Goal: Task Accomplishment & Management: Use online tool/utility

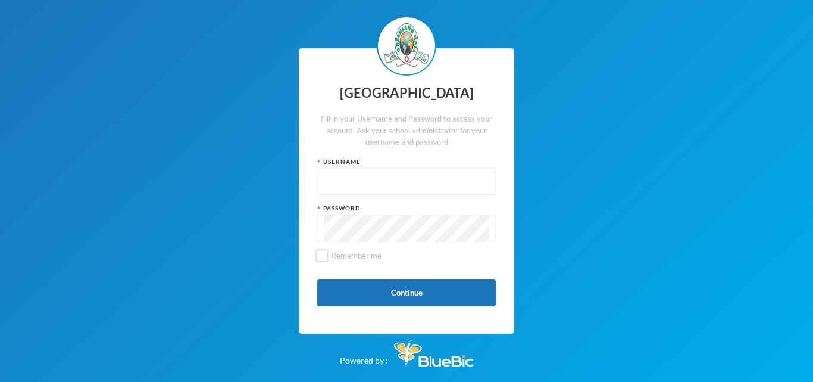
drag, startPoint x: 0, startPoint y: 0, endPoint x: 349, endPoint y: 176, distance: 390.9
click at [349, 176] on input "text" at bounding box center [407, 181] width 166 height 27
click at [418, 291] on button "Continue" at bounding box center [406, 292] width 179 height 27
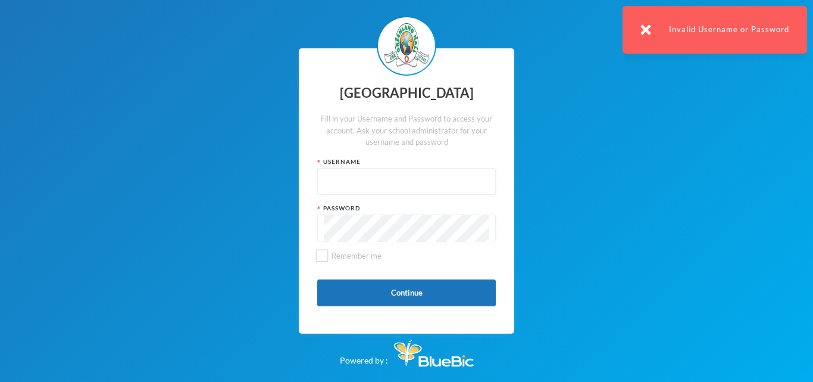
click at [383, 168] on div at bounding box center [406, 181] width 179 height 27
click at [383, 180] on input "text" at bounding box center [407, 181] width 166 height 27
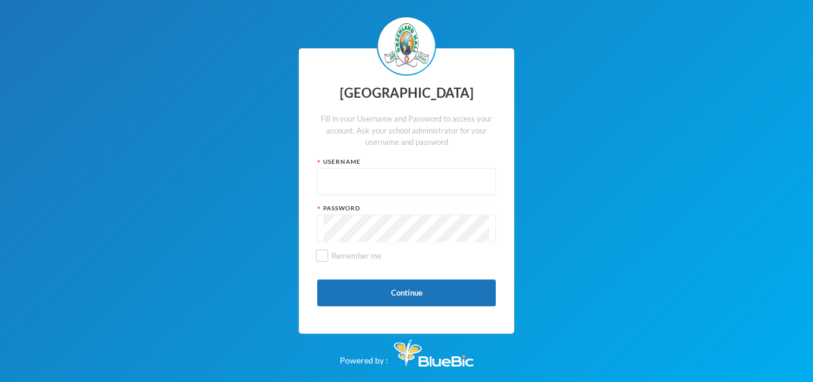
type input "glh24cs60"
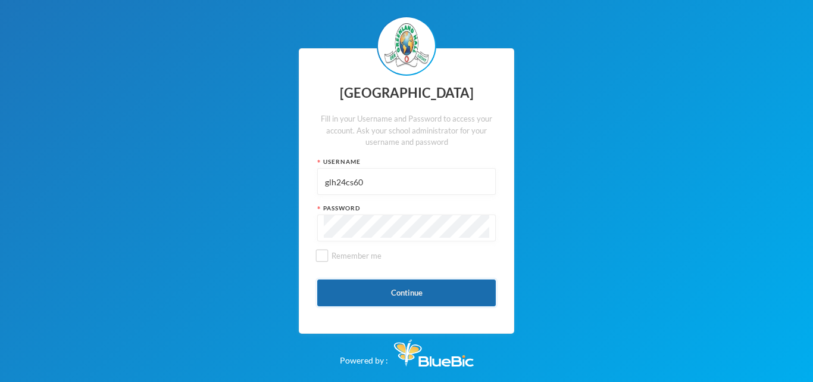
click at [411, 290] on button "Continue" at bounding box center [406, 292] width 179 height 27
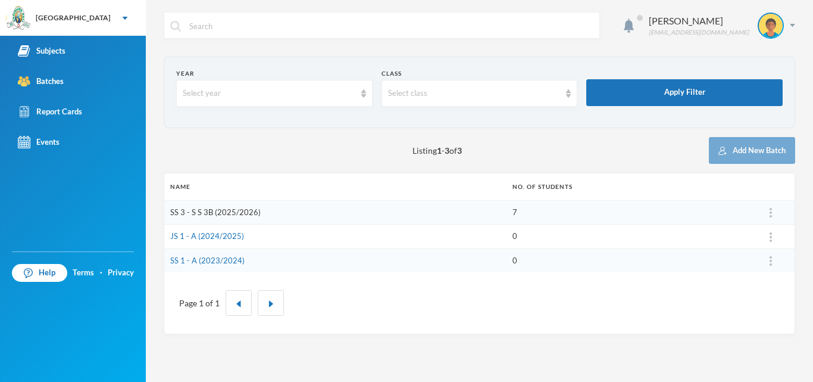
click at [194, 208] on link "SS 3 - S S 3B (2025/2026)" at bounding box center [215, 212] width 90 height 10
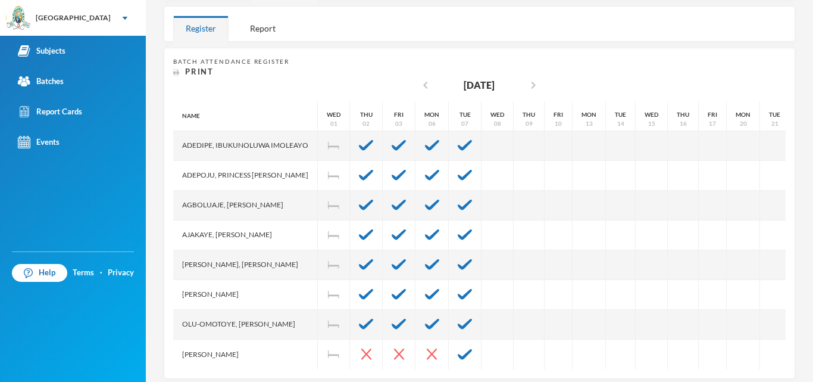
scroll to position [213, 0]
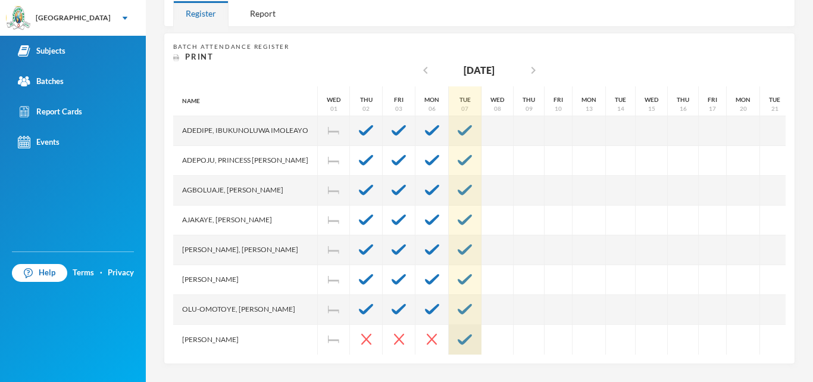
click at [472, 334] on img at bounding box center [465, 339] width 14 height 11
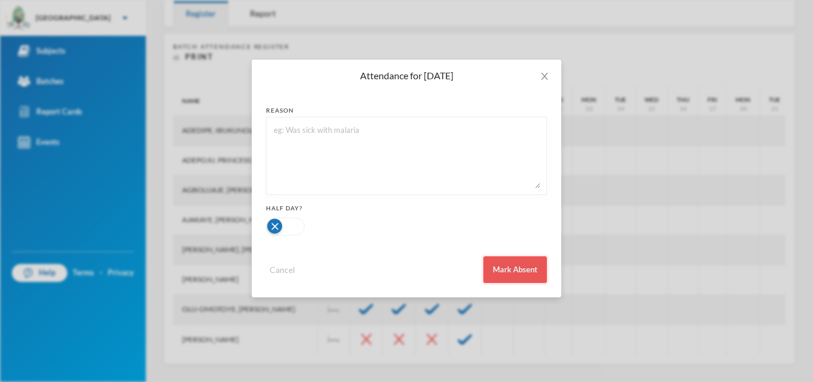
click at [523, 263] on button "Mark Absent" at bounding box center [515, 269] width 64 height 27
